Goal: Find specific page/section

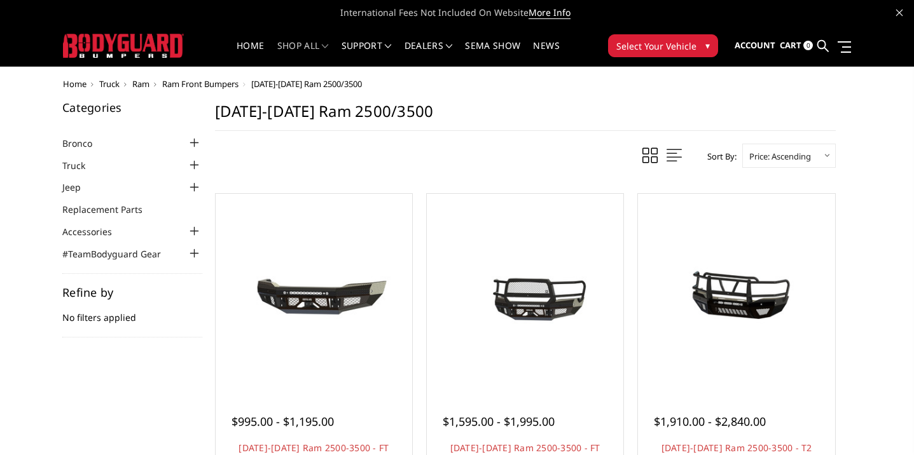
click at [651, 50] on span "Select Your Vehicle" at bounding box center [656, 45] width 80 height 13
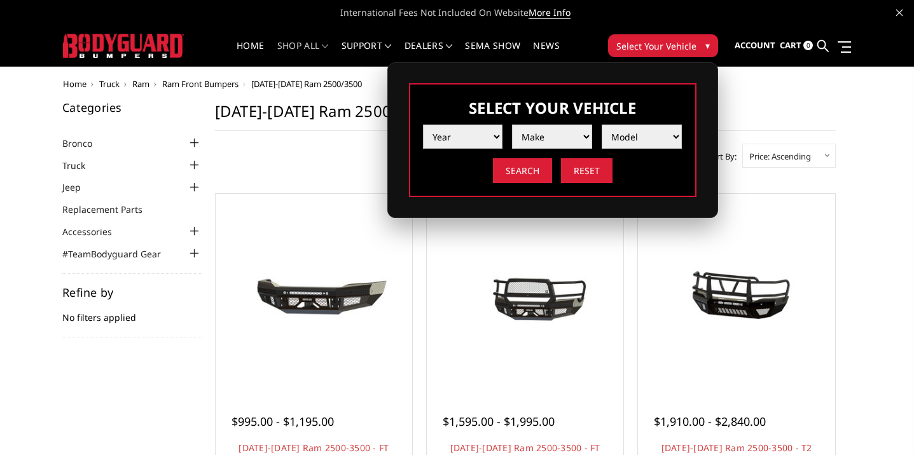
click at [465, 137] on select "Year [DATE] 2024 2023 2022 2021 2020 2019 2018 2017 2016 2015 2014 2013 2012 20…" at bounding box center [463, 137] width 80 height 24
click at [565, 141] on select "Make Chevrolet Ford GMC Ram Toyota" at bounding box center [552, 137] width 80 height 24
click at [486, 135] on select "Year [DATE] 2024 2023 2022 2021 2020 2019 2018 2017 2016 2015 2014 2013 2012 20…" at bounding box center [463, 137] width 80 height 24
select select "yr_2008"
click at [556, 132] on select "Make Chevrolet Ford GMC Ram Toyota" at bounding box center [552, 137] width 80 height 24
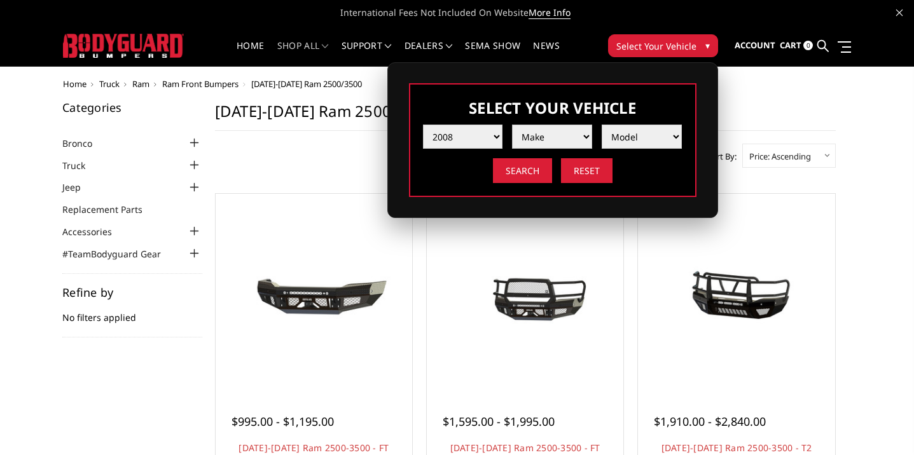
select select "mk_ram"
click at [632, 137] on select "Model 1500 5-Lug 2500 / 3500" at bounding box center [641, 137] width 80 height 24
select select "md_2500-3500"
click at [528, 173] on input "Search" at bounding box center [522, 170] width 59 height 25
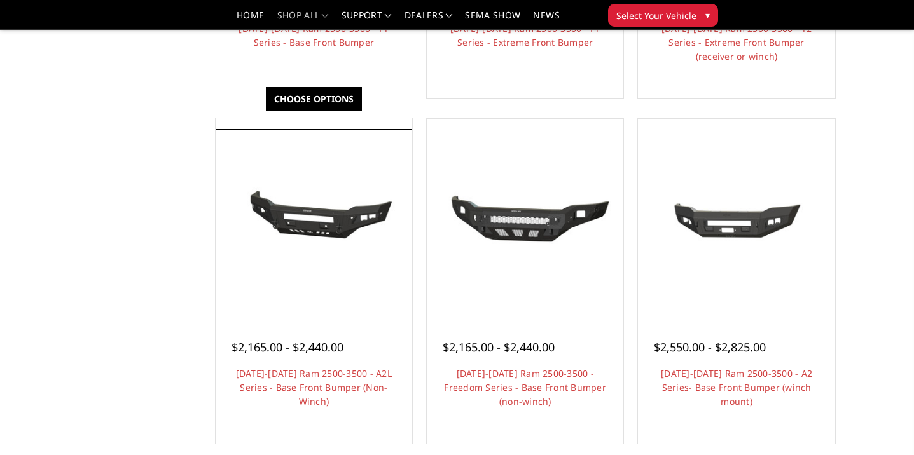
scroll to position [390, 0]
